Goal: Book appointment/travel/reservation

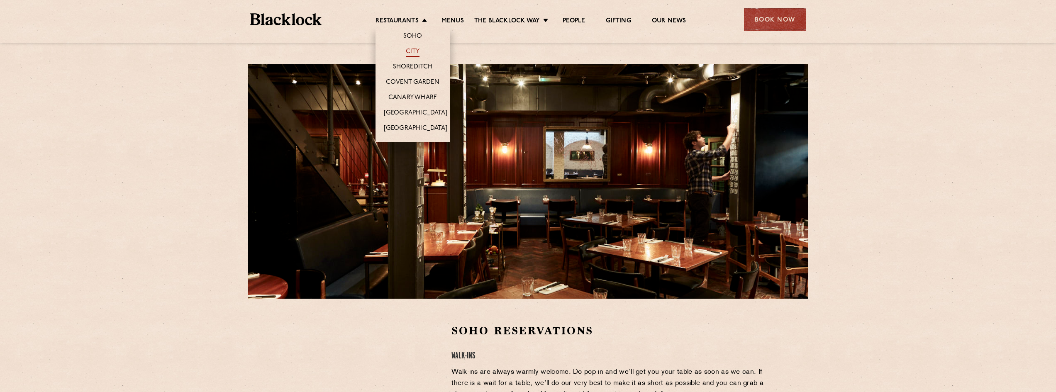
click at [414, 50] on link "City" at bounding box center [413, 52] width 14 height 9
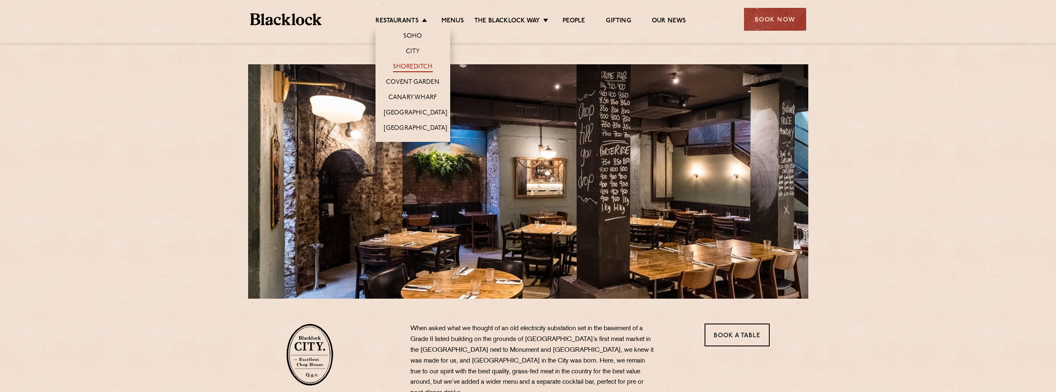
click at [420, 67] on link "Shoreditch" at bounding box center [413, 67] width 40 height 9
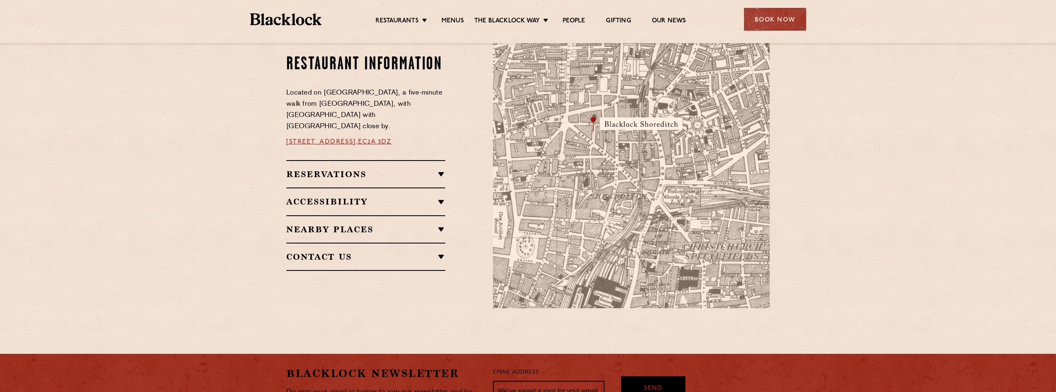
scroll to position [456, 0]
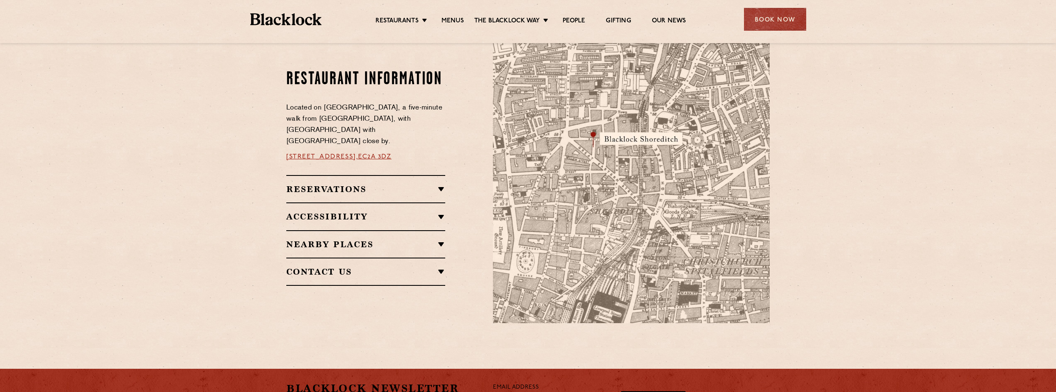
drag, startPoint x: 419, startPoint y: 151, endPoint x: 376, endPoint y: 150, distance: 42.7
click at [376, 151] on p "28-30 Rivington Street, EC2A 3DZ" at bounding box center [365, 156] width 159 height 11
click at [776, 17] on div "Book Now" at bounding box center [775, 19] width 62 height 23
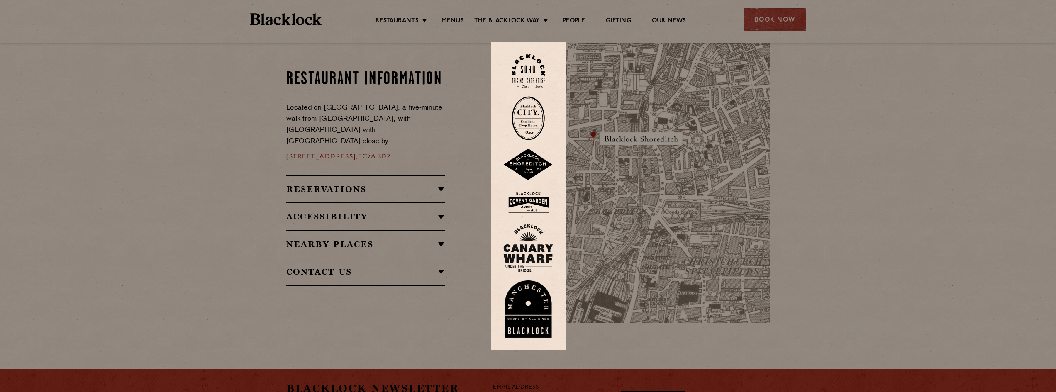
click at [535, 64] on img at bounding box center [528, 71] width 33 height 34
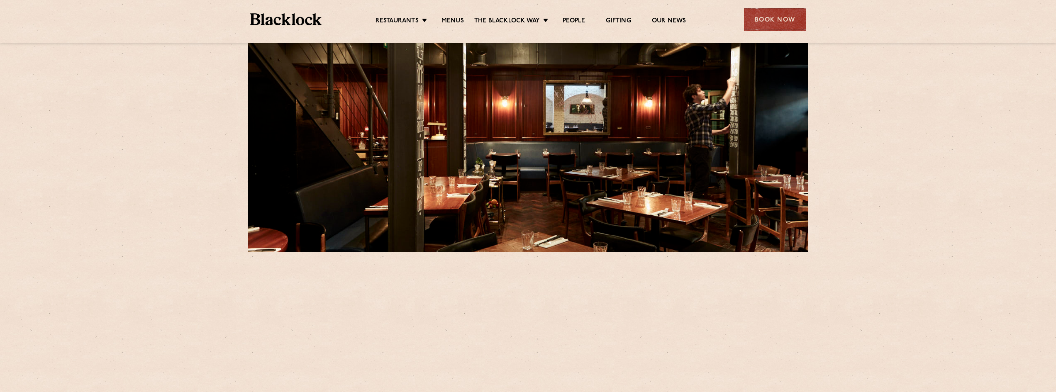
scroll to position [166, 0]
